Goal: Navigation & Orientation: Find specific page/section

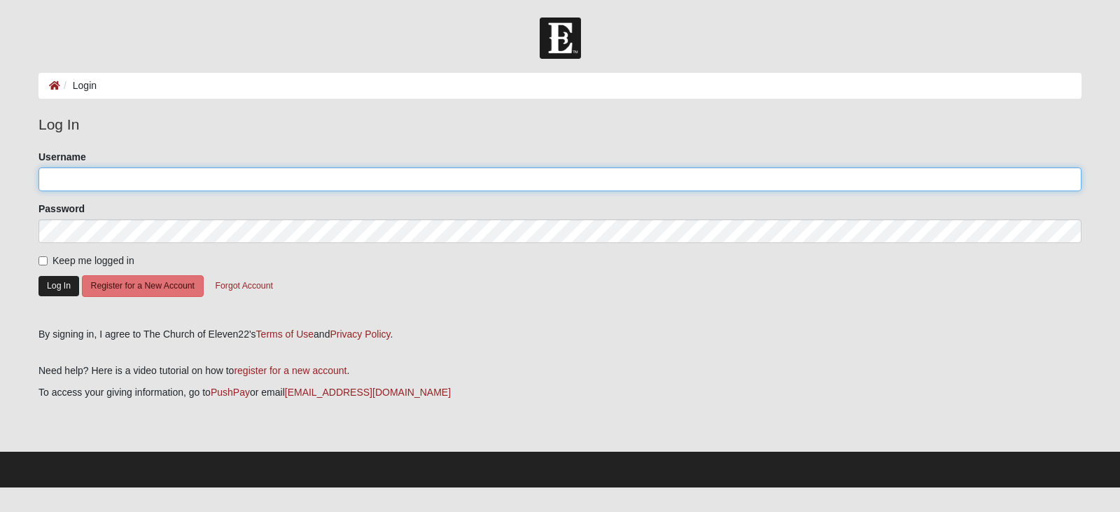
type input "Jenale0610"
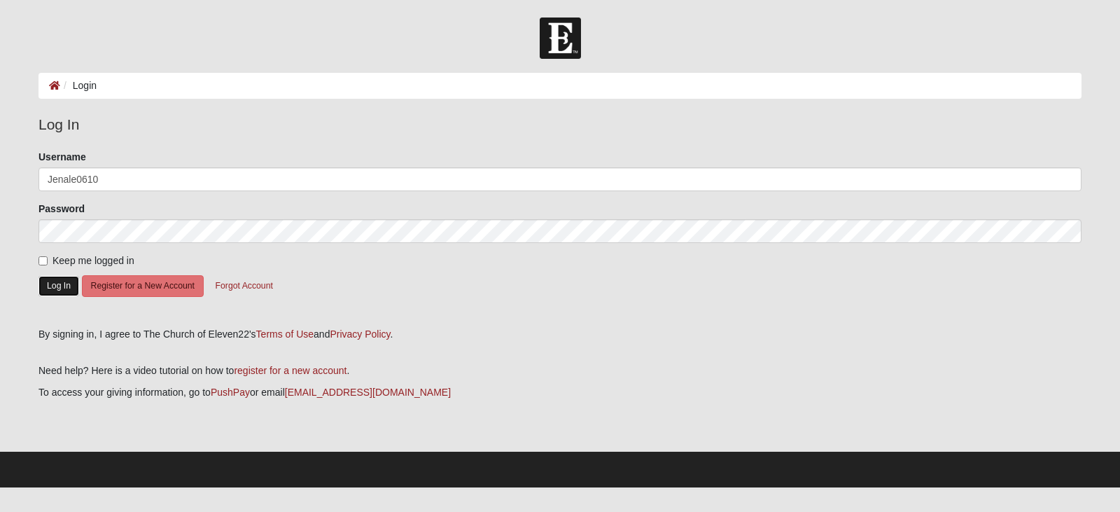
click at [57, 287] on button "Log In" at bounding box center [59, 286] width 41 height 20
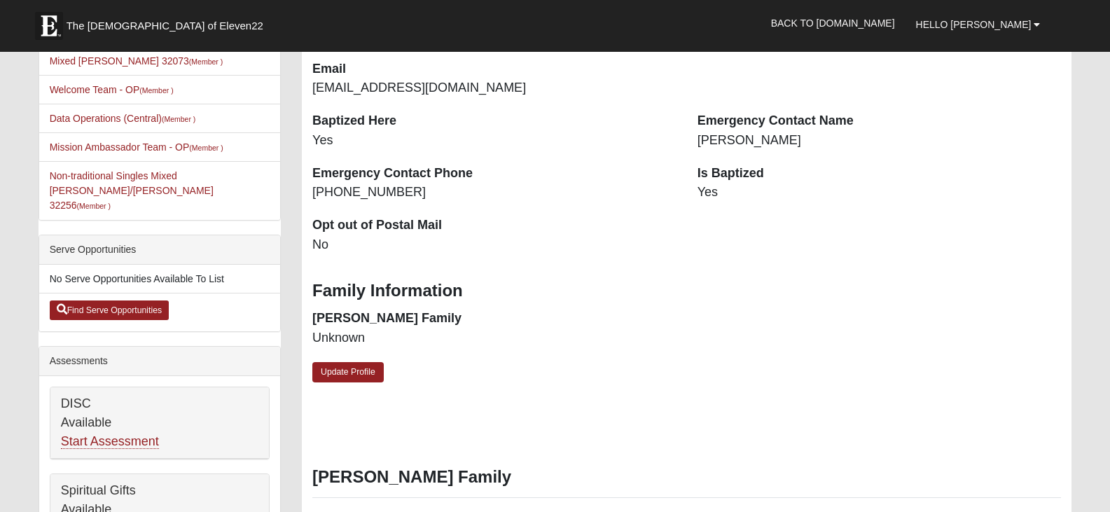
scroll to position [140, 0]
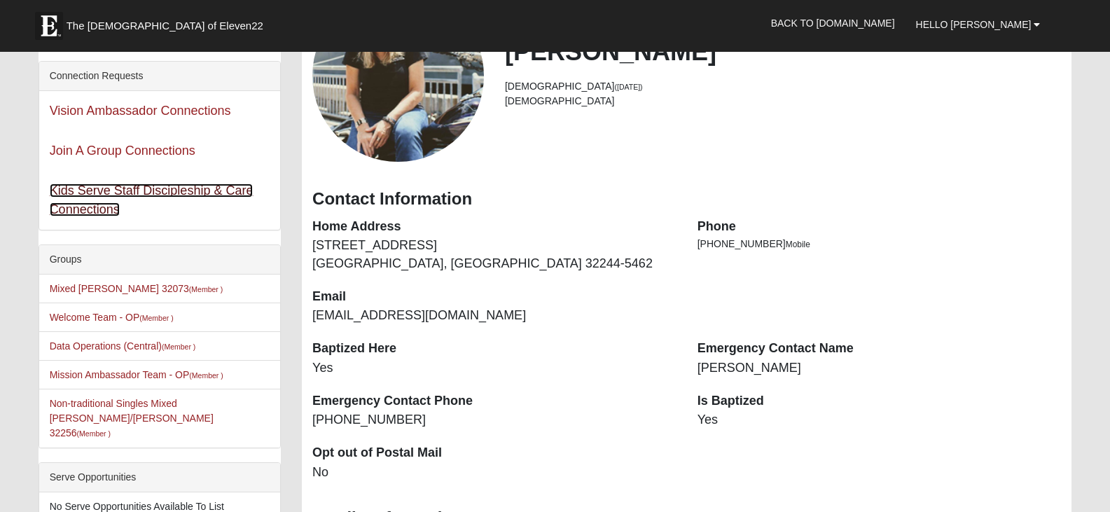
click at [219, 190] on link "Kids Serve Staff Discipleship & Care Connections" at bounding box center [152, 199] width 204 height 33
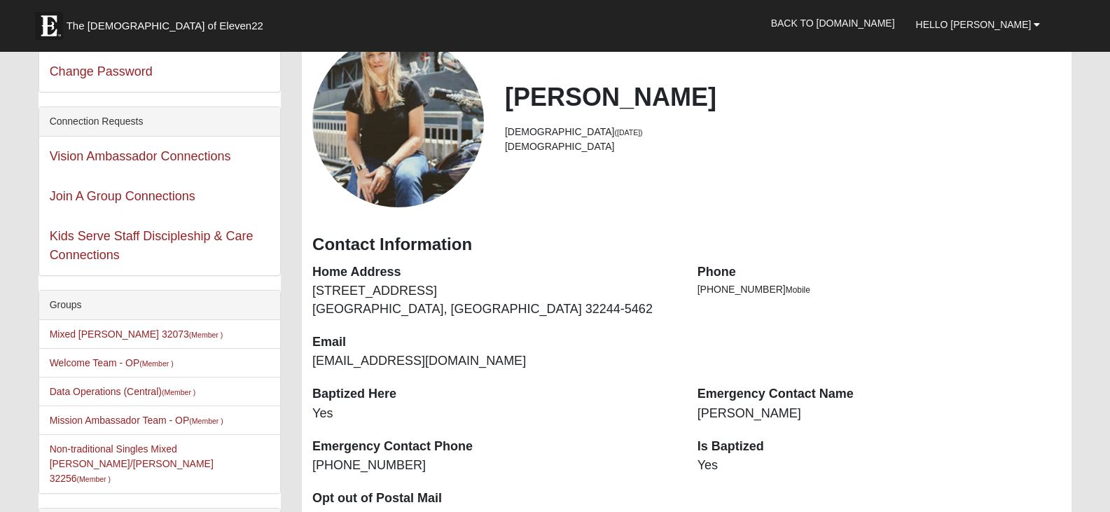
scroll to position [70, 0]
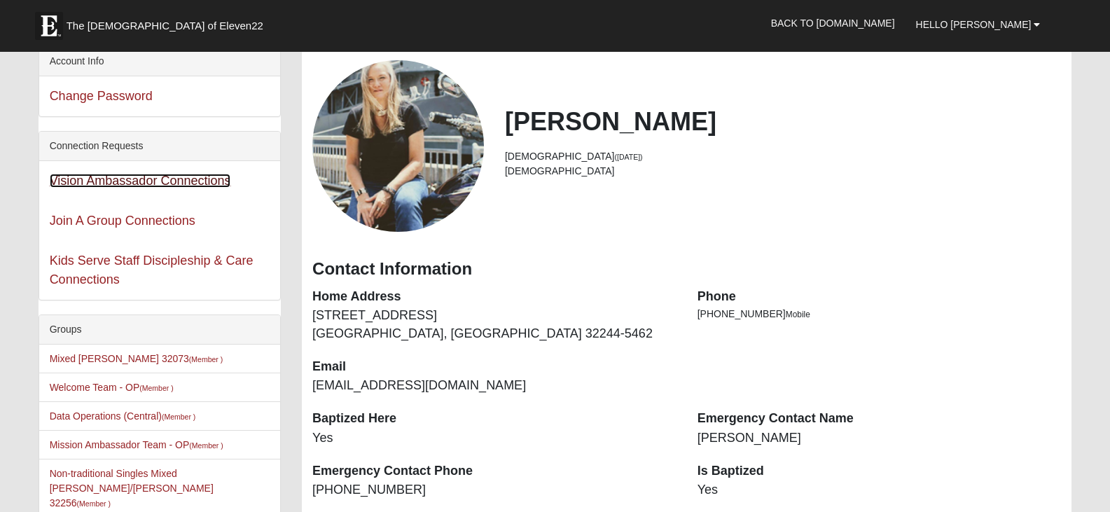
click at [221, 181] on link "Vision Ambassador Connections" at bounding box center [140, 181] width 181 height 14
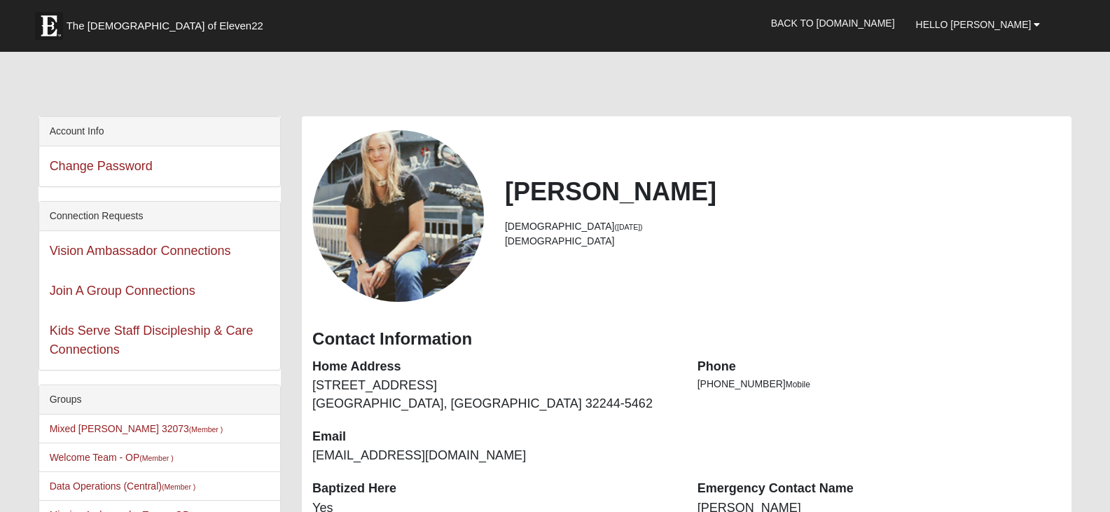
scroll to position [70, 0]
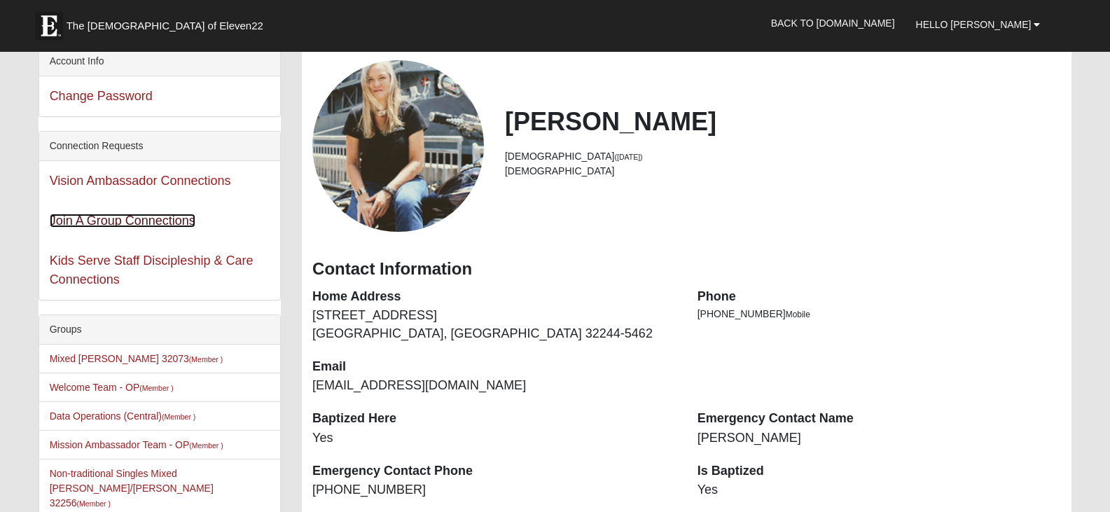
click at [103, 222] on link "Join A Group Connections" at bounding box center [123, 221] width 146 height 14
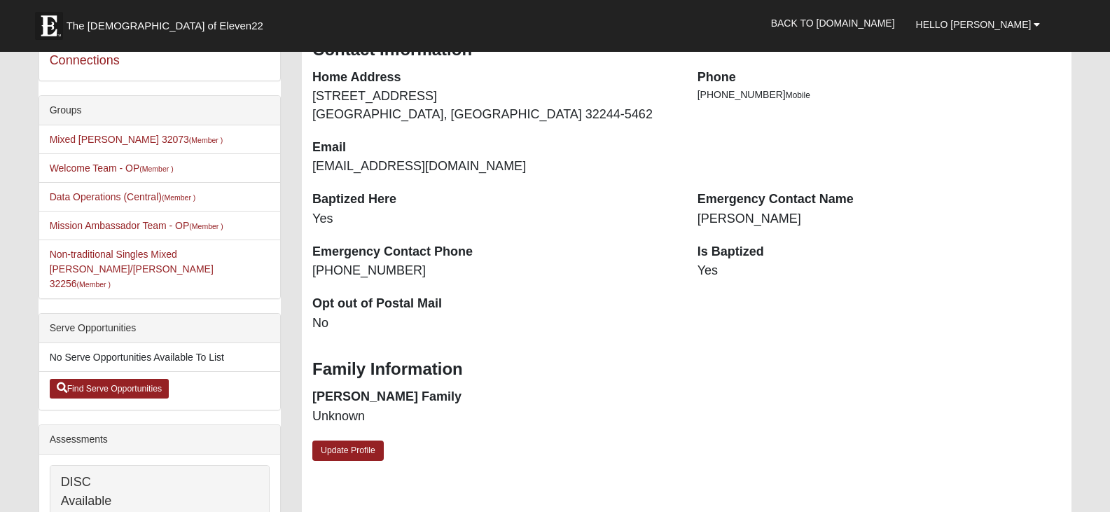
scroll to position [302, 0]
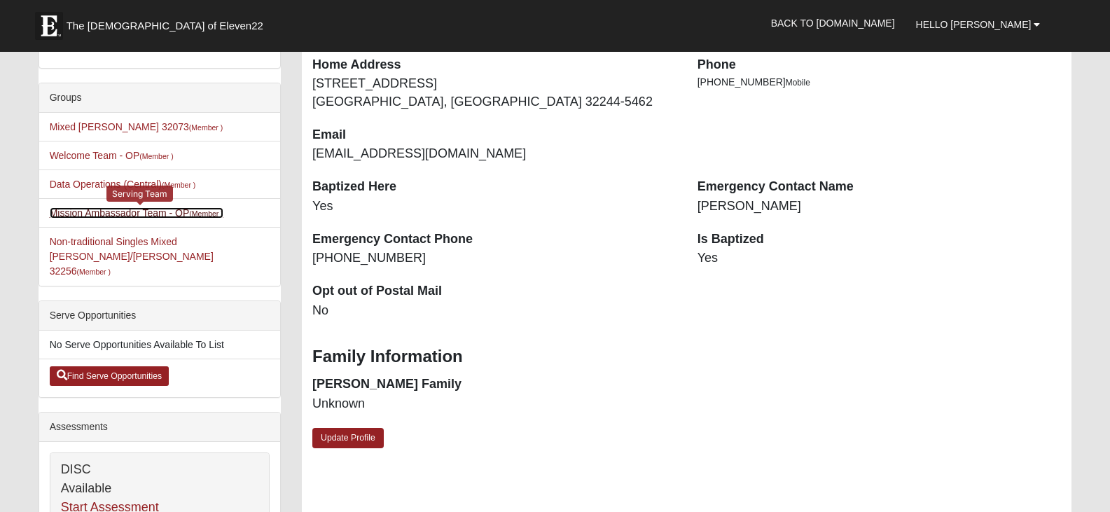
click at [158, 216] on link "Mission Ambassador Team - OP (Member )" at bounding box center [137, 212] width 174 height 11
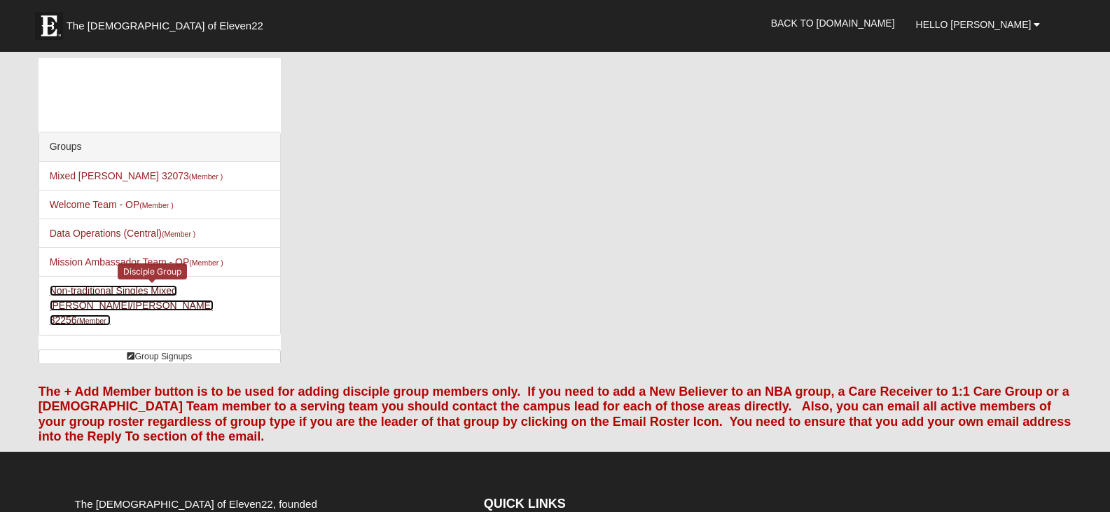
click at [190, 292] on link "Non-traditional Singles Mixed [PERSON_NAME]/[PERSON_NAME] 32256 (Member )" at bounding box center [132, 305] width 164 height 41
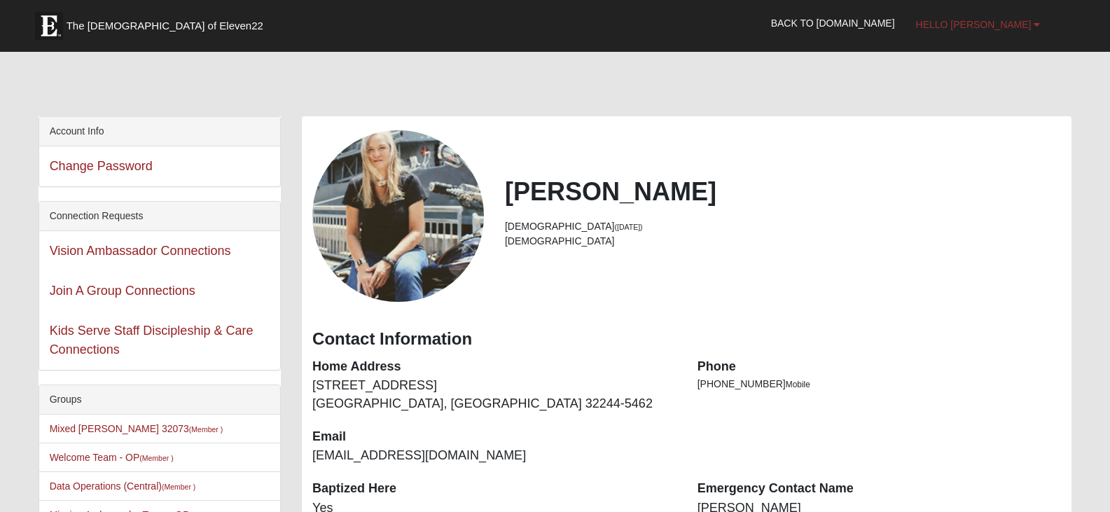
click at [995, 22] on span "Hello [PERSON_NAME]" at bounding box center [974, 24] width 116 height 11
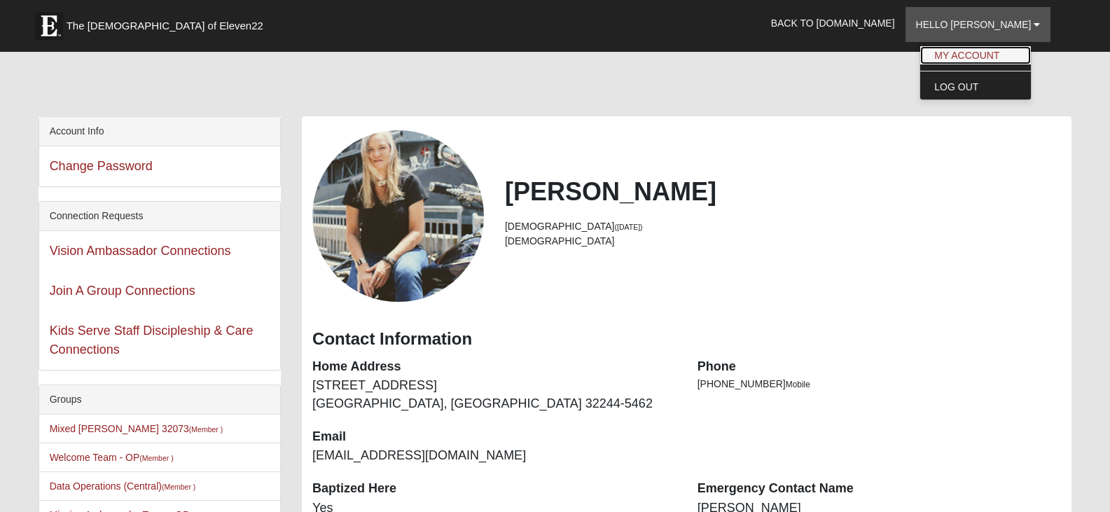
click at [998, 55] on link "My Account" at bounding box center [975, 55] width 111 height 18
